Goal: Transaction & Acquisition: Book appointment/travel/reservation

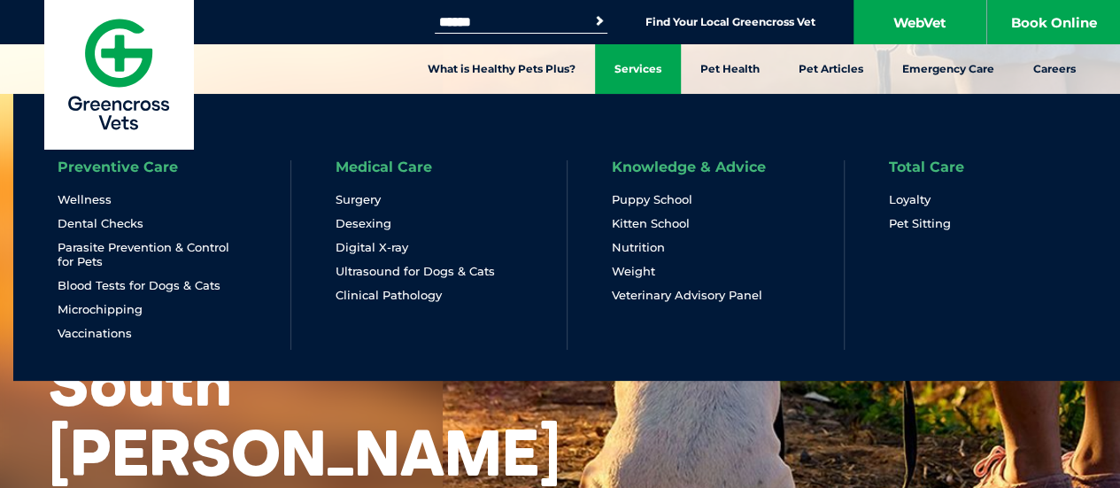
click at [640, 65] on link "Services" at bounding box center [638, 69] width 86 height 50
click at [668, 206] on li "Puppy School" at bounding box center [706, 204] width 188 height 24
click at [665, 170] on link "Knowledge & Advice" at bounding box center [689, 167] width 154 height 14
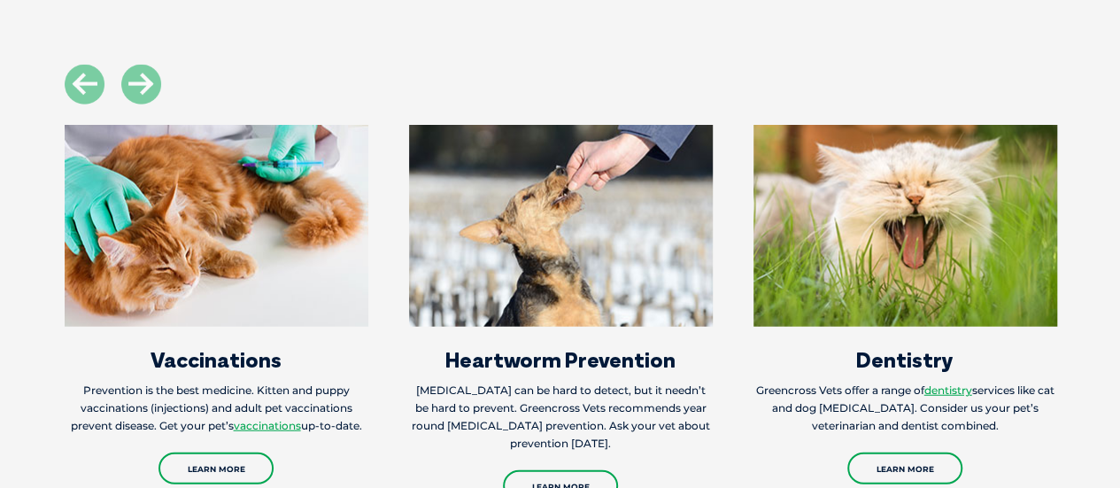
scroll to position [2044, 0]
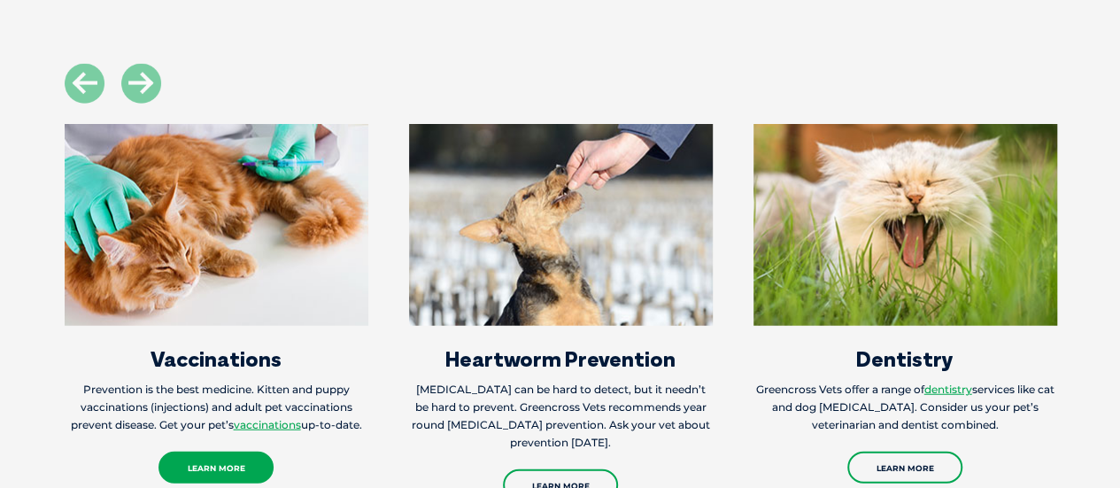
click at [239, 452] on link "Learn More" at bounding box center [215, 468] width 115 height 32
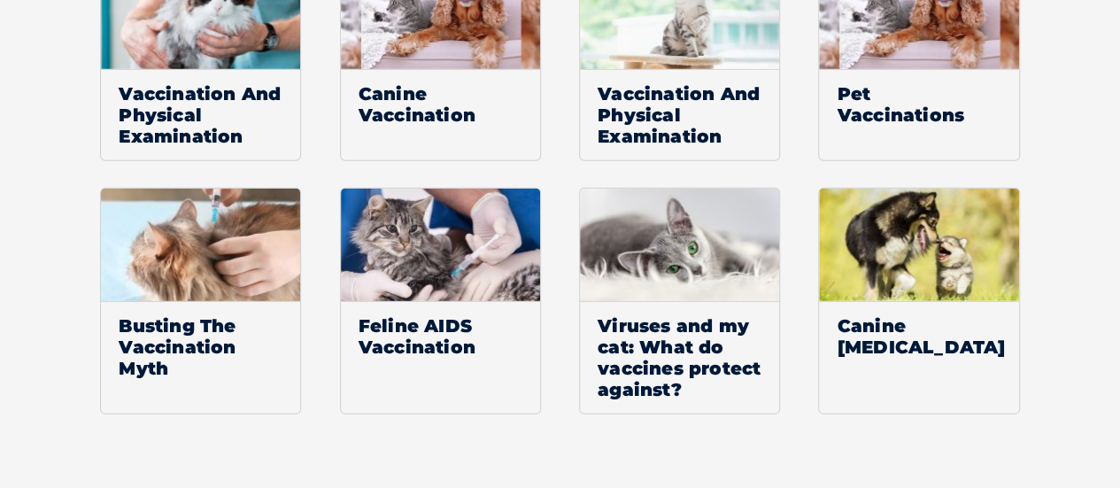
scroll to position [2464, 0]
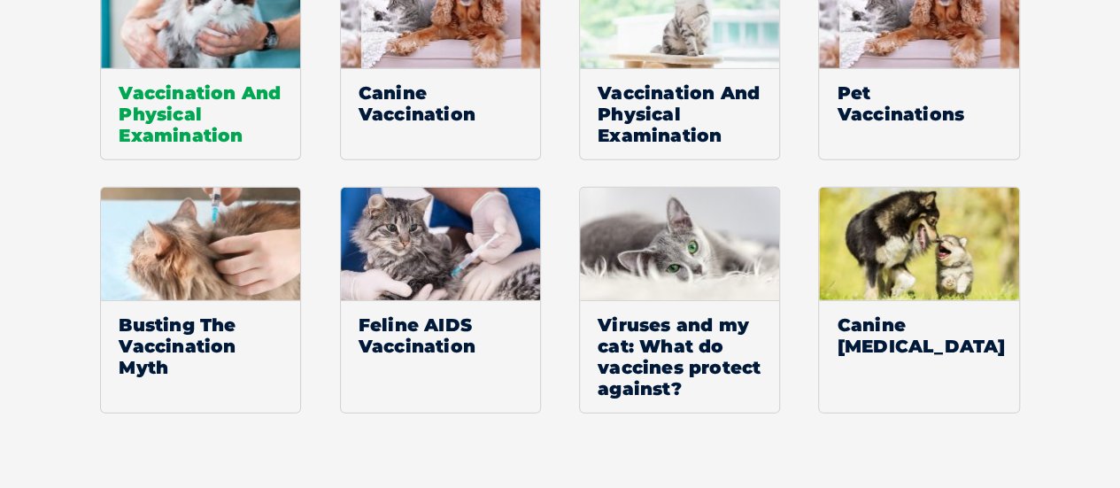
click at [233, 105] on span "Vaccination And Physical Examination" at bounding box center [200, 113] width 199 height 91
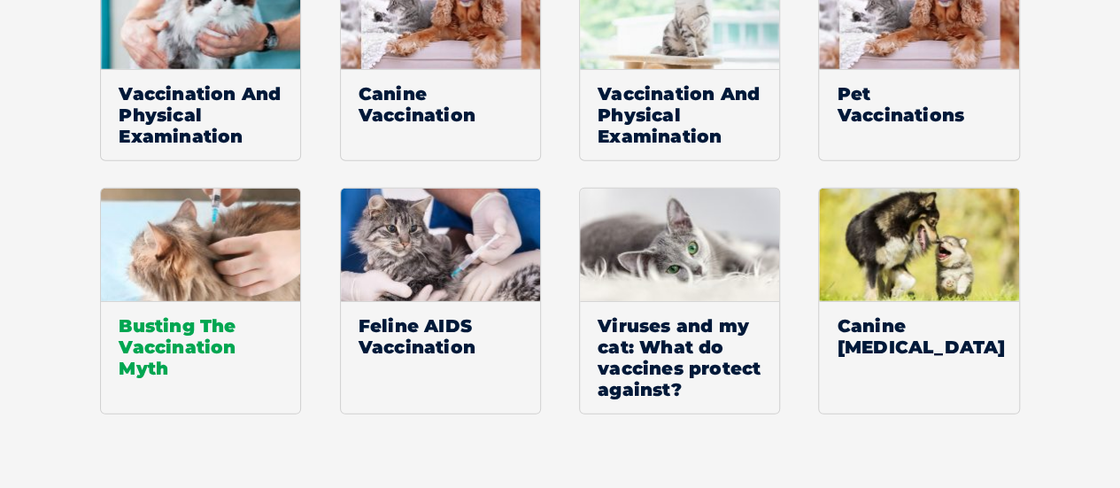
scroll to position [2465, 0]
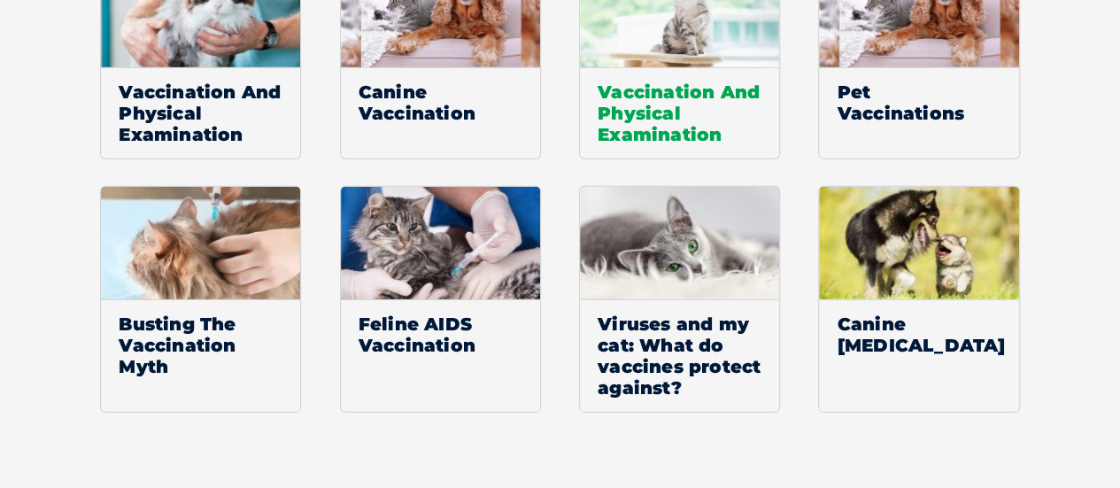
click at [678, 90] on span "Vaccination And Physical Examination" at bounding box center [679, 112] width 199 height 91
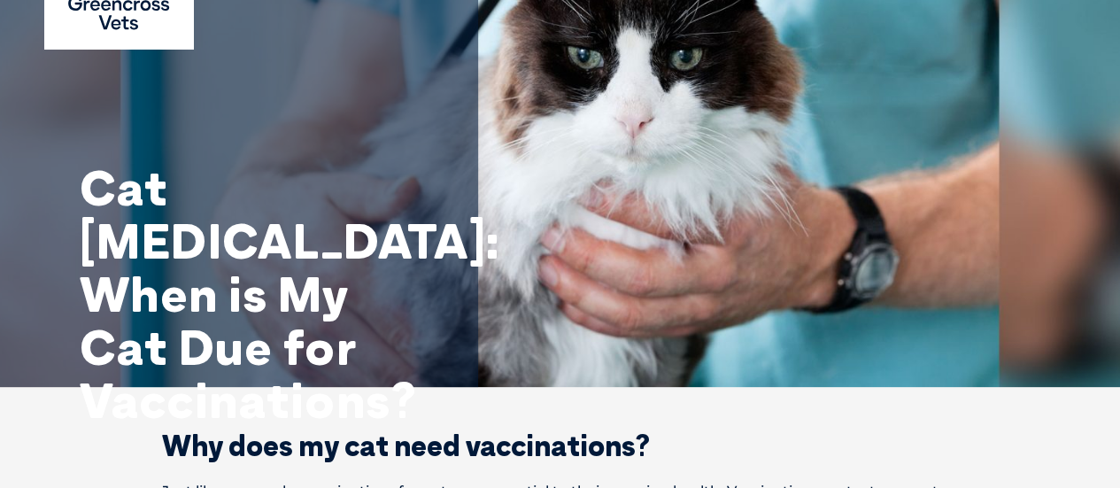
scroll to position [0, 0]
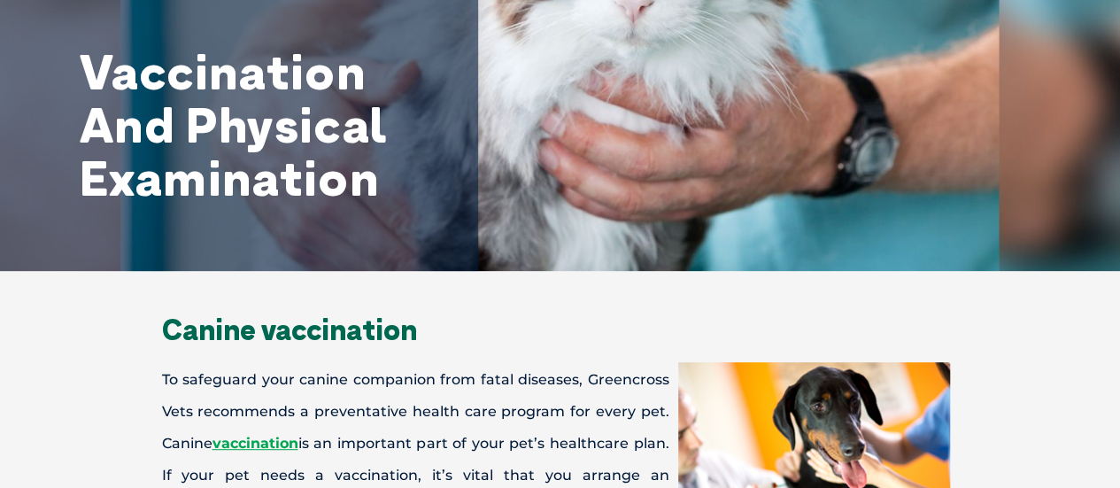
scroll to position [179, 0]
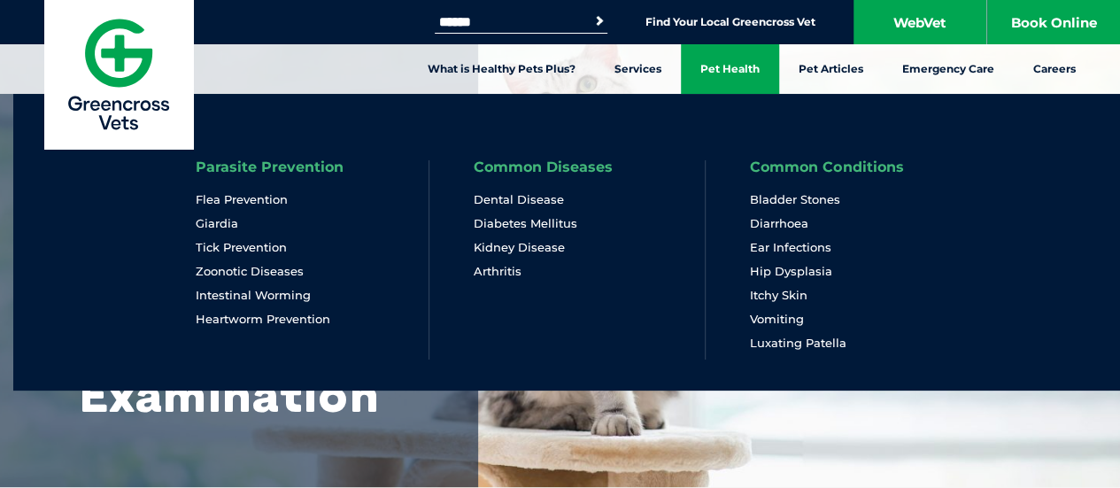
click at [748, 73] on link "Pet Health" at bounding box center [730, 69] width 98 height 50
click at [574, 164] on link "Common Diseases" at bounding box center [543, 167] width 139 height 14
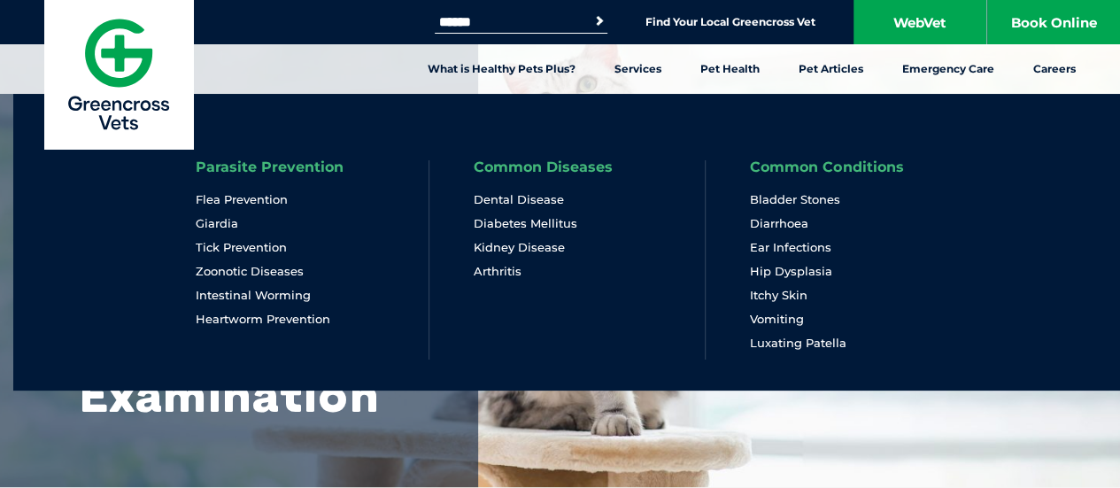
click at [574, 164] on link "Common Diseases" at bounding box center [543, 167] width 139 height 14
drag, startPoint x: 574, startPoint y: 164, endPoint x: 549, endPoint y: 192, distance: 37.6
click at [549, 192] on li "Common Diseases Dental Disease Diabetes Mellitus Kidney Disease Arthritis" at bounding box center [567, 259] width 277 height 199
click at [549, 192] on link "Dental Disease" at bounding box center [519, 199] width 90 height 15
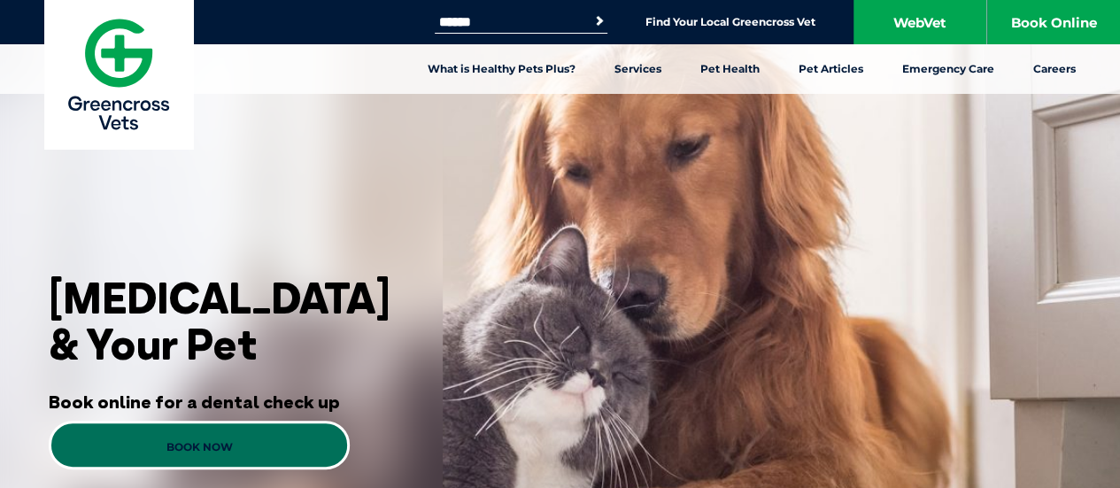
click at [294, 144] on div "Dental Disease & Your Pet Book online for a dental check up Book Now" at bounding box center [221, 310] width 443 height 620
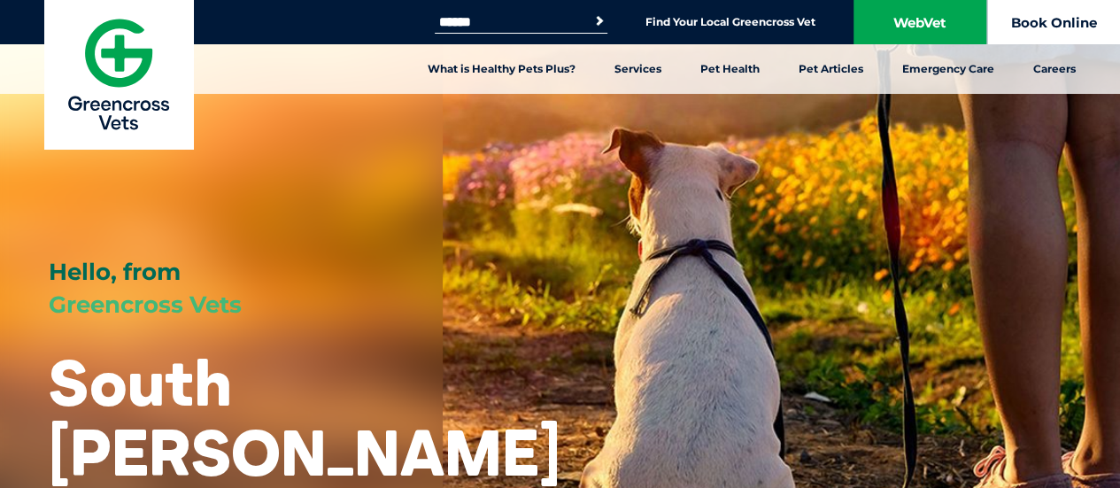
click at [1037, 17] on link "Book Online" at bounding box center [1053, 22] width 133 height 44
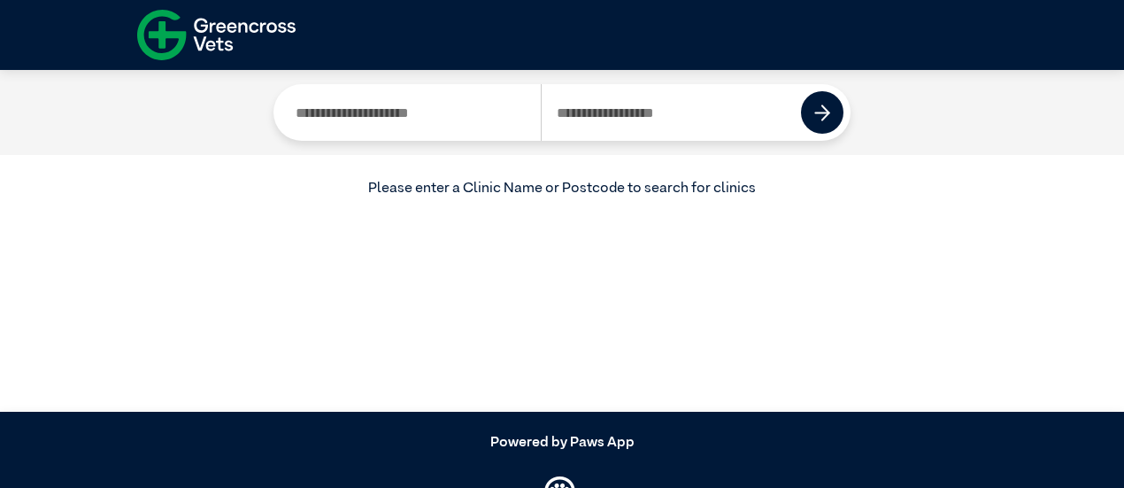
click at [652, 99] on input "Search by Postcode" at bounding box center [671, 112] width 261 height 57
type input "****"
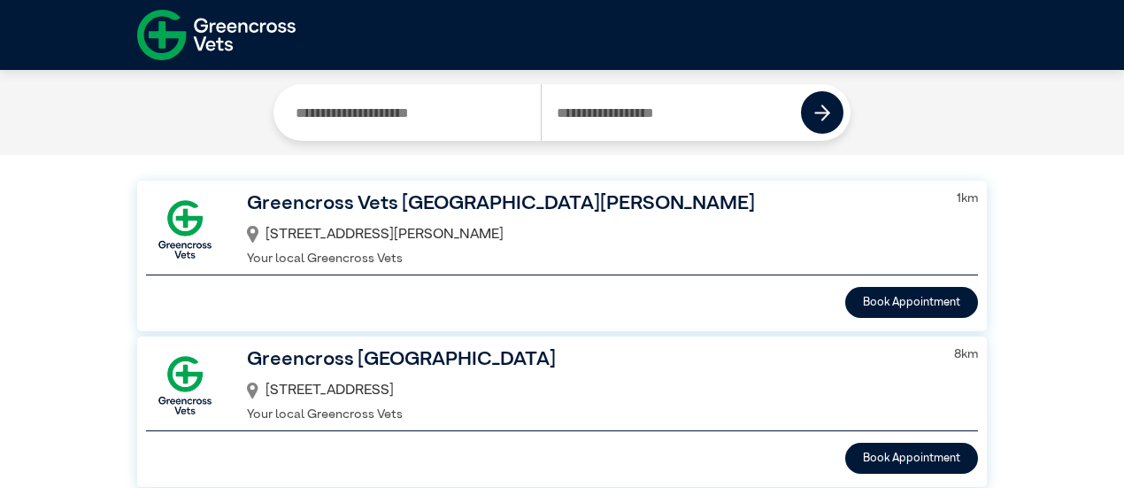
click at [855, 321] on div "Greencross Vets [GEOGRAPHIC_DATA][PERSON_NAME] [STREET_ADDRESS][PERSON_NAME] Yo…" at bounding box center [562, 256] width 850 height 151
click at [864, 305] on button "Book Appointment" at bounding box center [912, 302] width 133 height 31
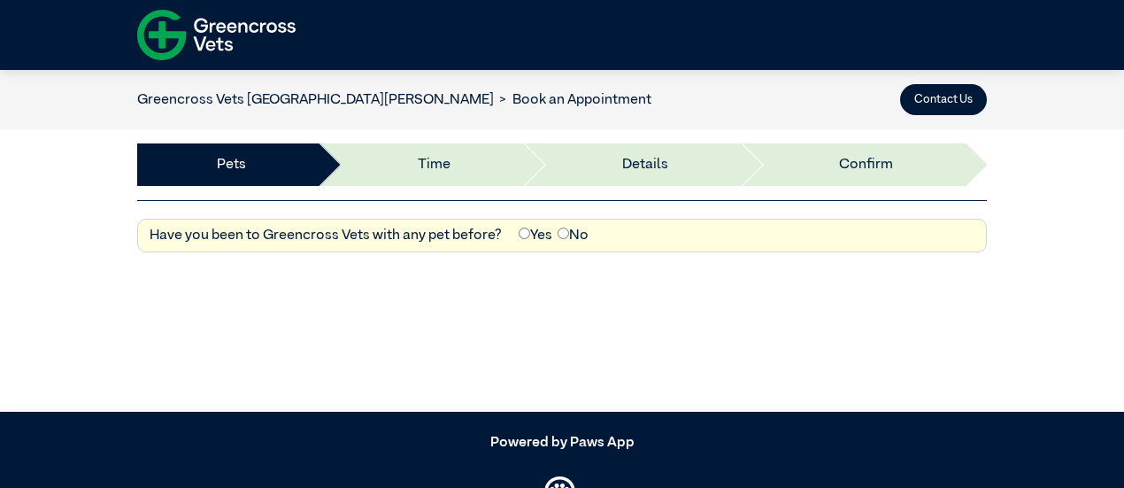
click at [278, 102] on link "Greencross Vets [GEOGRAPHIC_DATA][PERSON_NAME]" at bounding box center [315, 100] width 357 height 14
